Goal: Contribute content

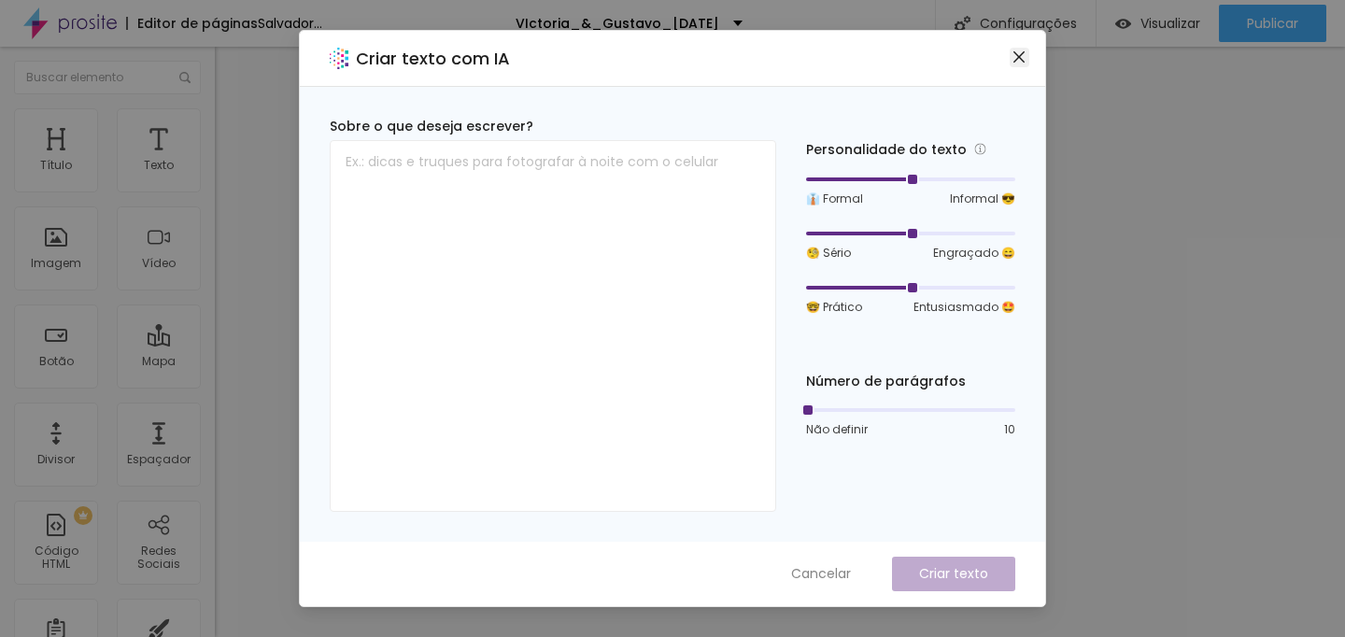
click at [1020, 58] on icon "fechar" at bounding box center [1019, 56] width 11 height 11
click at [1014, 54] on icon "fechar" at bounding box center [1019, 57] width 15 height 15
click at [841, 576] on font "Cancelar" at bounding box center [821, 573] width 60 height 19
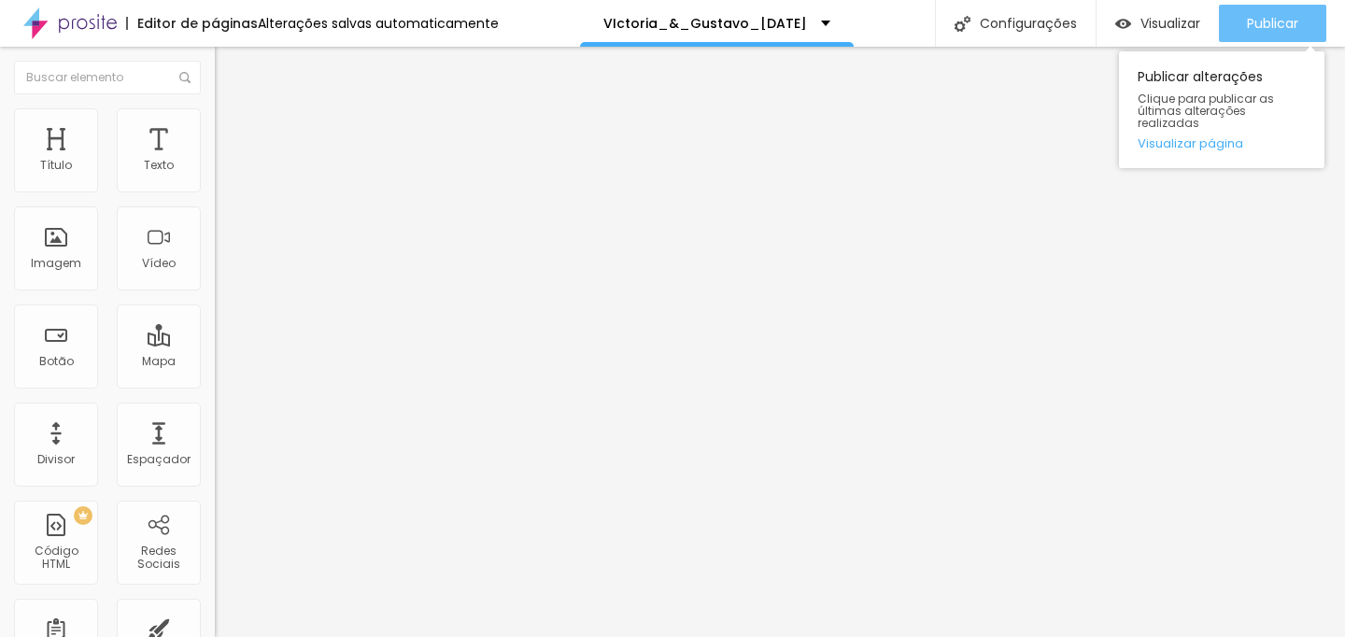
click at [1284, 21] on font "Publicar" at bounding box center [1272, 23] width 51 height 19
click at [1287, 22] on font "Publicar" at bounding box center [1272, 23] width 51 height 19
click at [1254, 24] on font "Publicar" at bounding box center [1272, 23] width 51 height 19
click at [1278, 21] on font "Publicar" at bounding box center [1272, 23] width 51 height 19
click at [1275, 19] on font "Publicar" at bounding box center [1272, 23] width 51 height 19
